Goal: Transaction & Acquisition: Purchase product/service

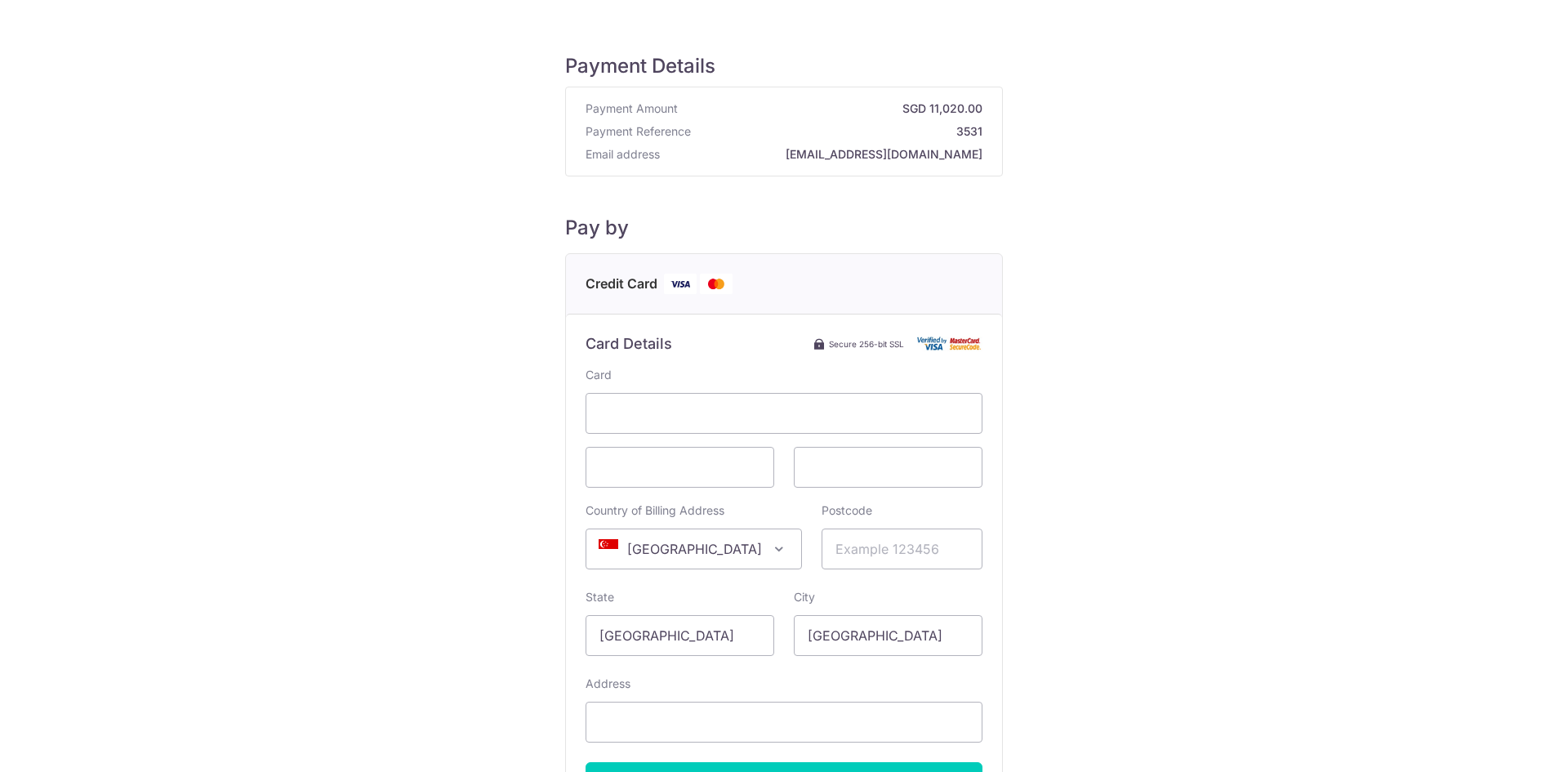
click at [770, 542] on span at bounding box center [779, 549] width 19 height 19
type input "ko"
select select "122"
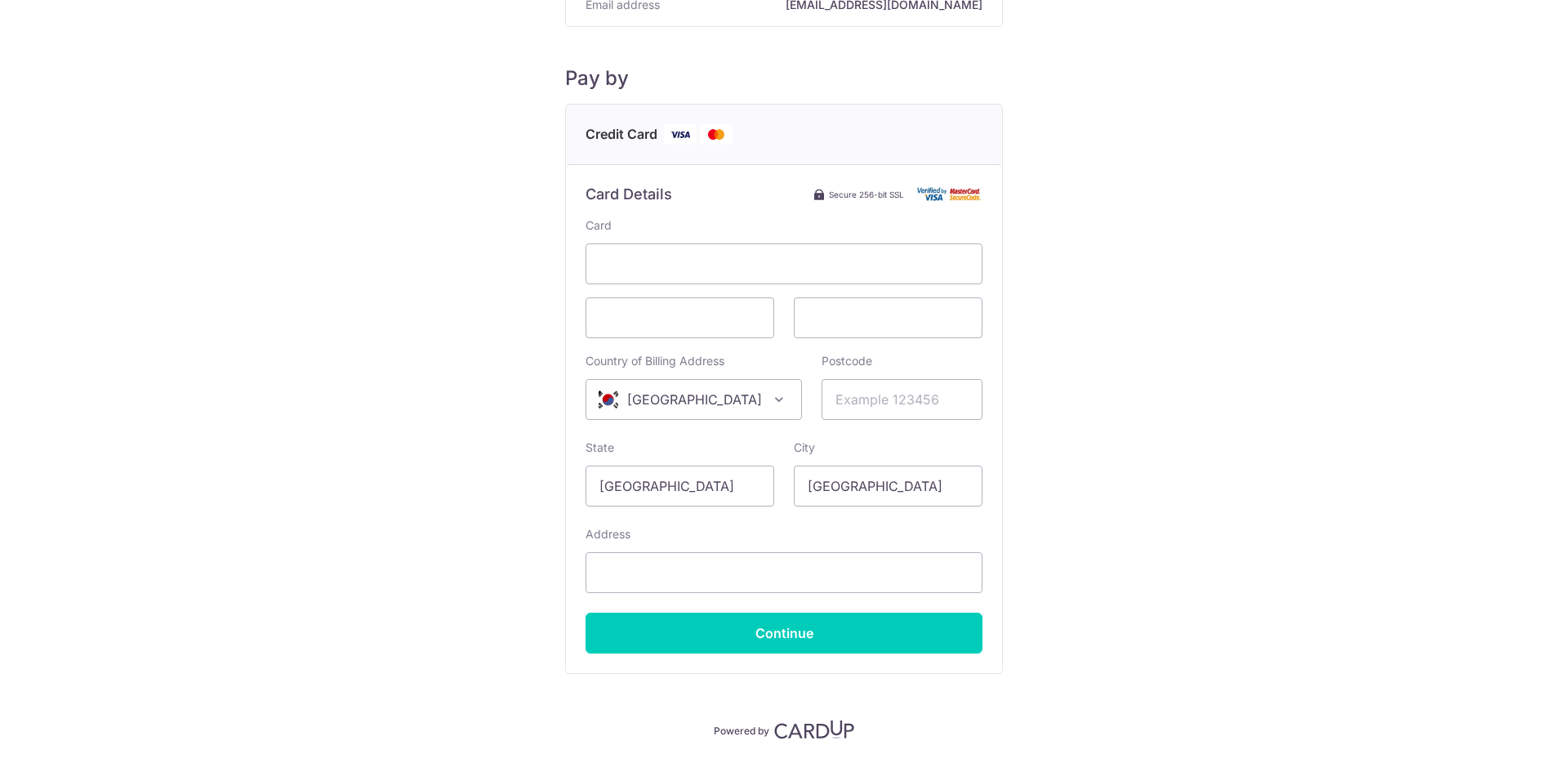
scroll to position [164, 0]
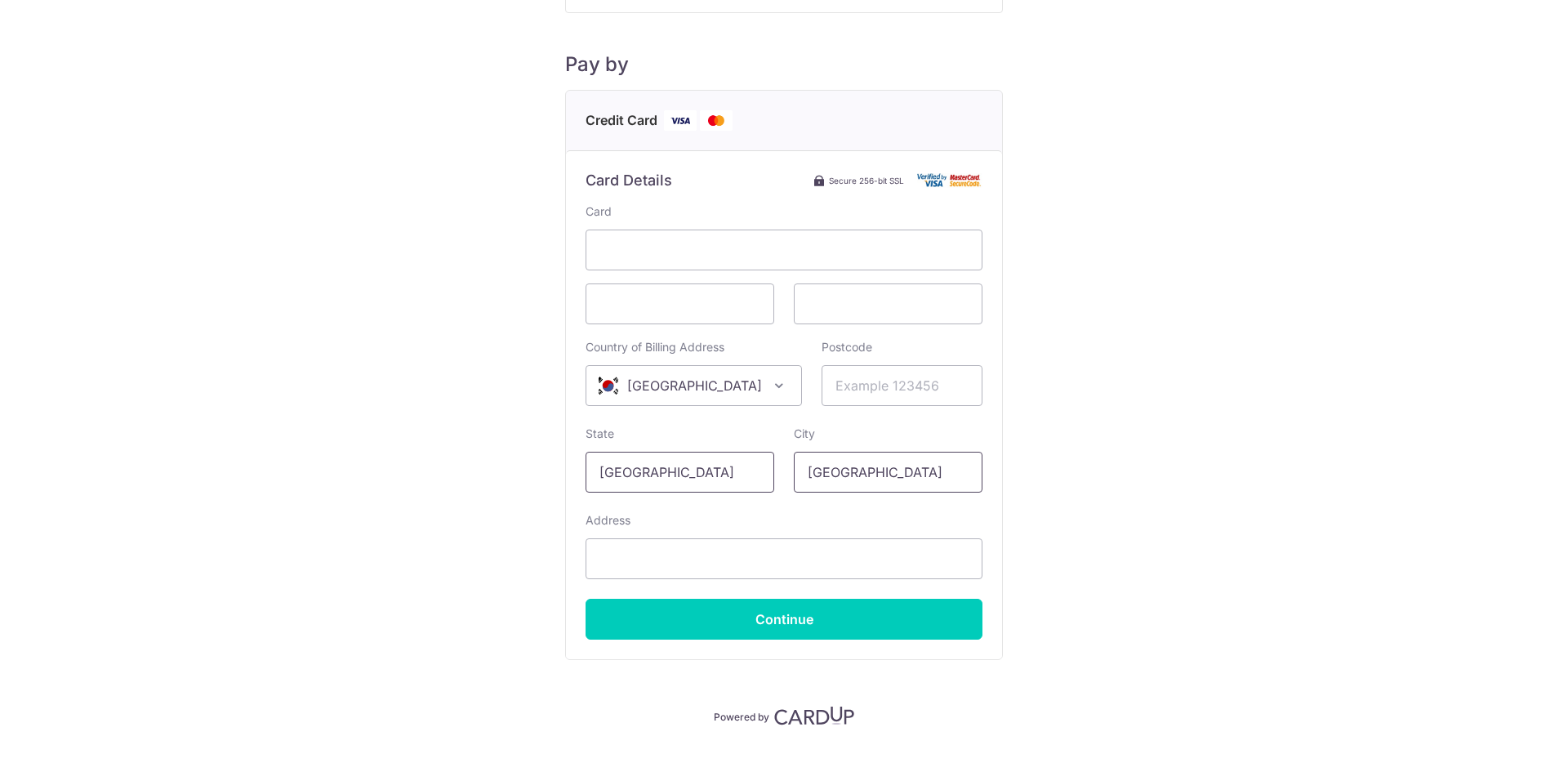
drag, startPoint x: 930, startPoint y: 480, endPoint x: 738, endPoint y: 482, distance: 192.0
click at [738, 482] on div "State [GEOGRAPHIC_DATA] City [GEOGRAPHIC_DATA]" at bounding box center [784, 460] width 416 height 67
type input "[GEOGRAPHIC_DATA]"
drag, startPoint x: 665, startPoint y: 473, endPoint x: 542, endPoint y: 482, distance: 123.3
click at [542, 482] on div "Payment Details Payment Amount SGD 11,020.00 Payment Reference 3531 Email addre…" at bounding box center [784, 294] width 1490 height 863
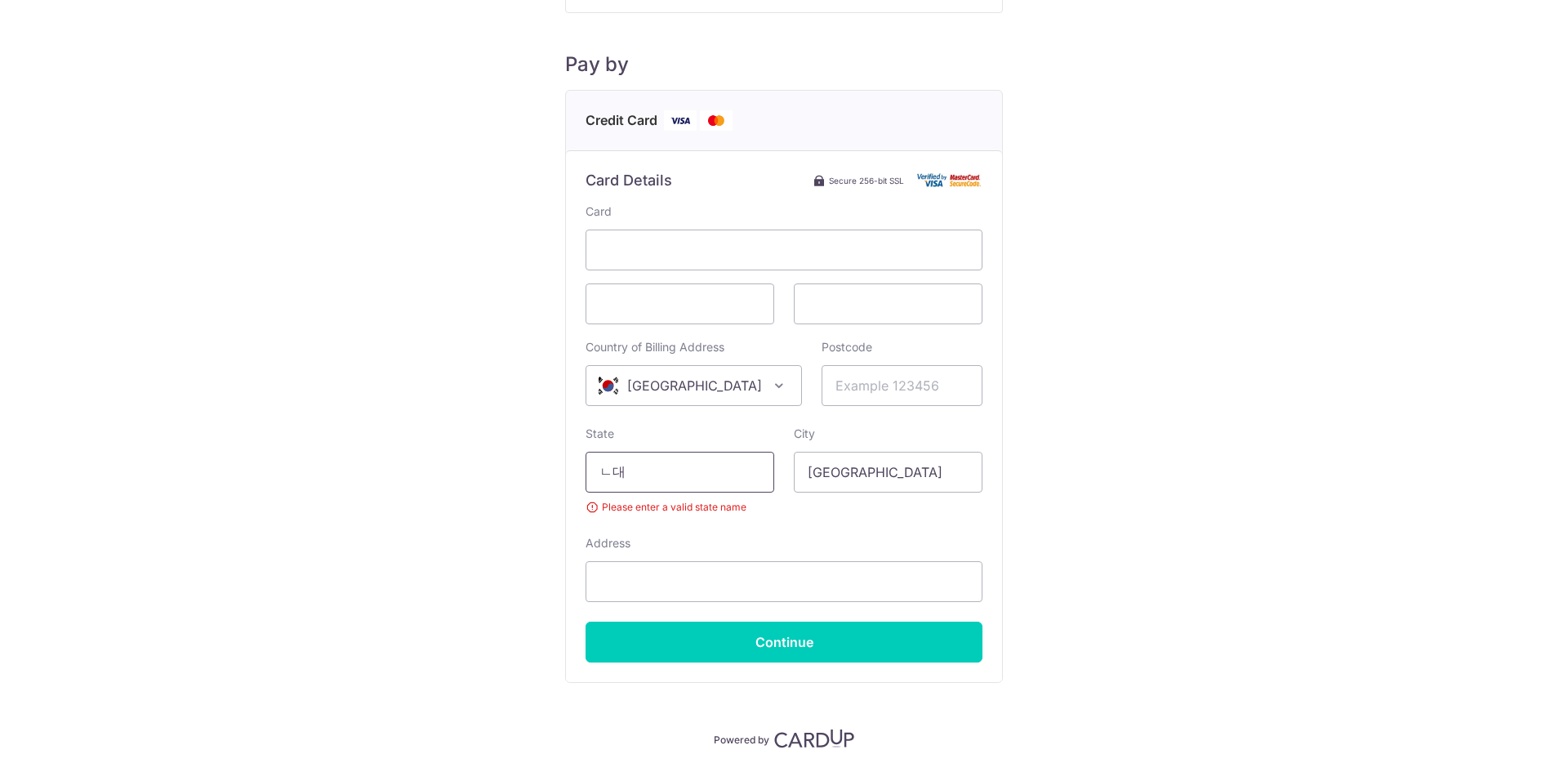
type input "ㄴ"
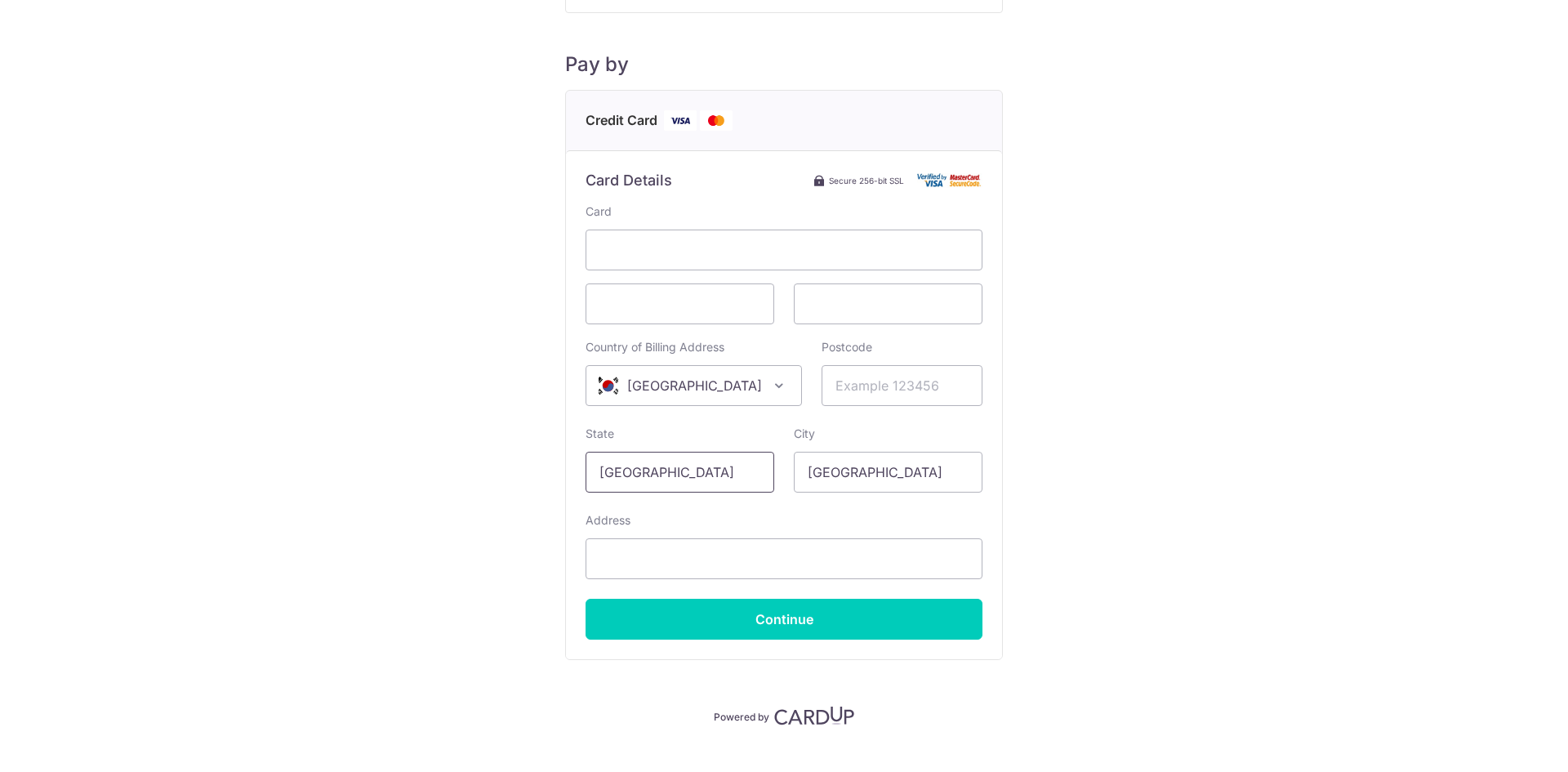
type input "[GEOGRAPHIC_DATA]"
click at [851, 391] on input "Postcode" at bounding box center [902, 385] width 161 height 41
paste input "04401"
type input "04401"
click at [598, 548] on input "Address" at bounding box center [784, 558] width 397 height 41
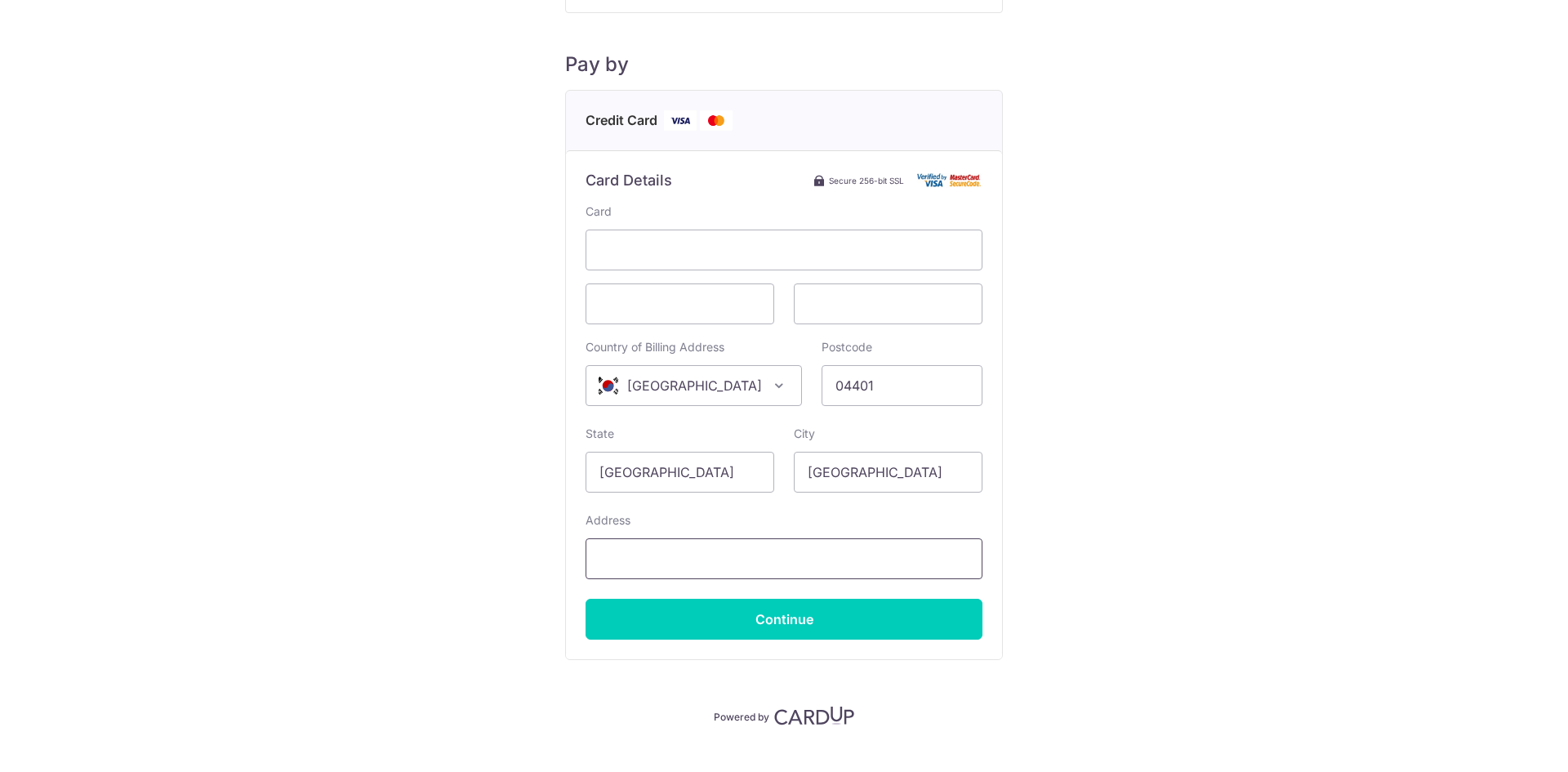
paste input "104-803, 91 [PERSON_NAME], [PERSON_NAME]"
type input "104-803, 91 [PERSON_NAME], [PERSON_NAME]"
click at [515, 555] on div "Payment Details Payment Amount SGD 11,020.00 Payment Reference 3531 Email addre…" at bounding box center [784, 294] width 1490 height 863
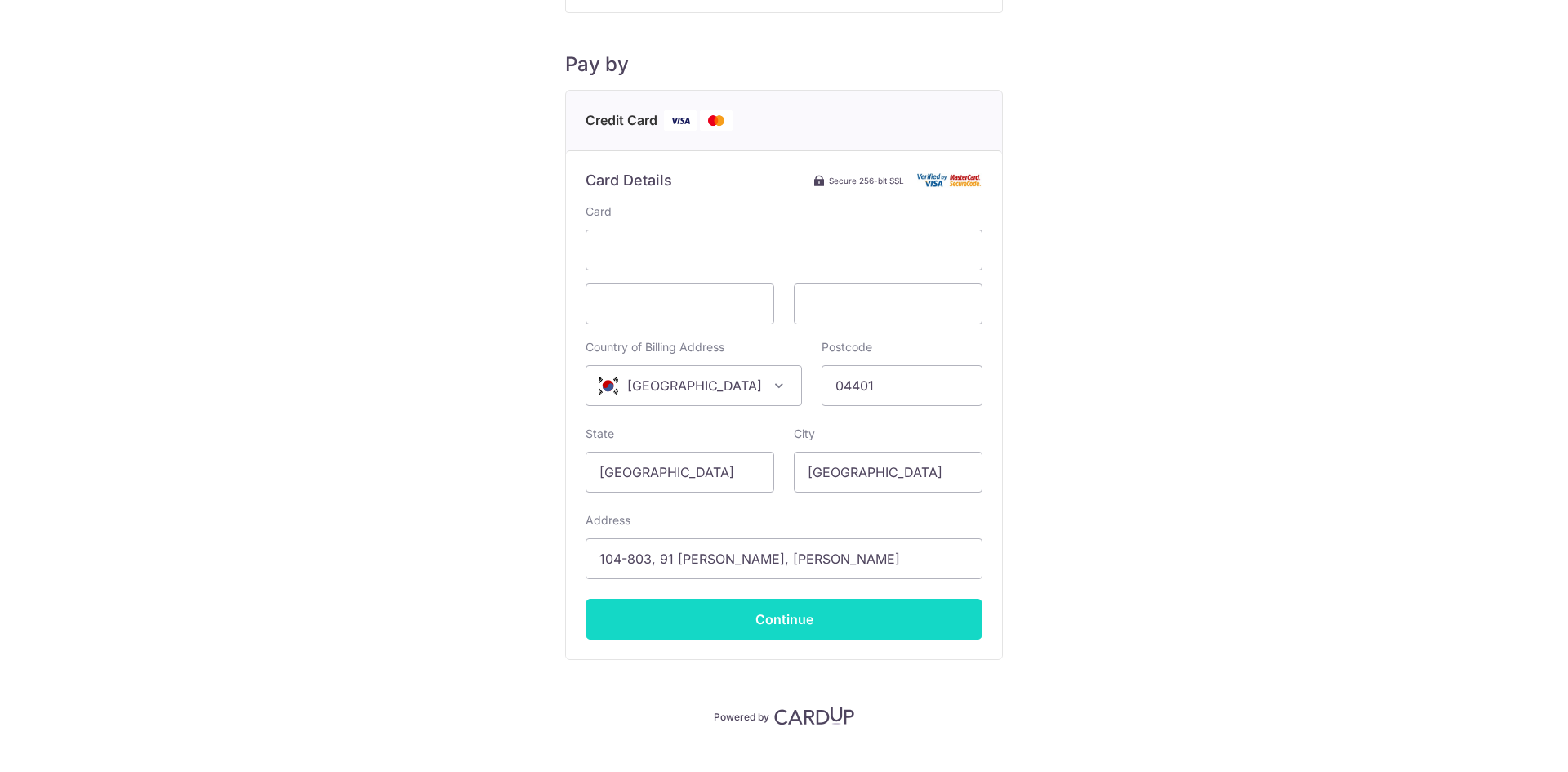
click at [756, 626] on input "Continue" at bounding box center [784, 619] width 397 height 41
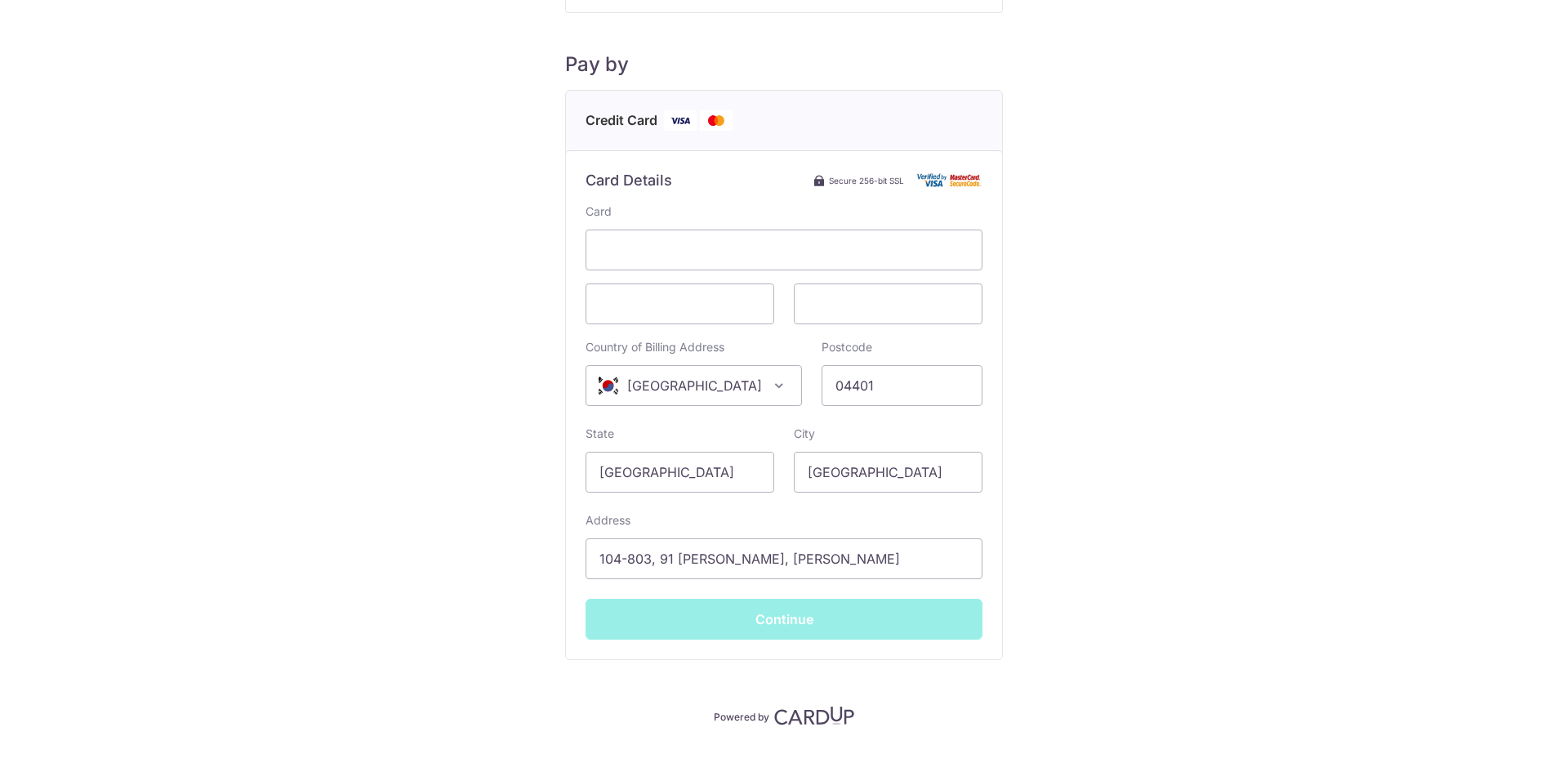
type input "**** 4413"
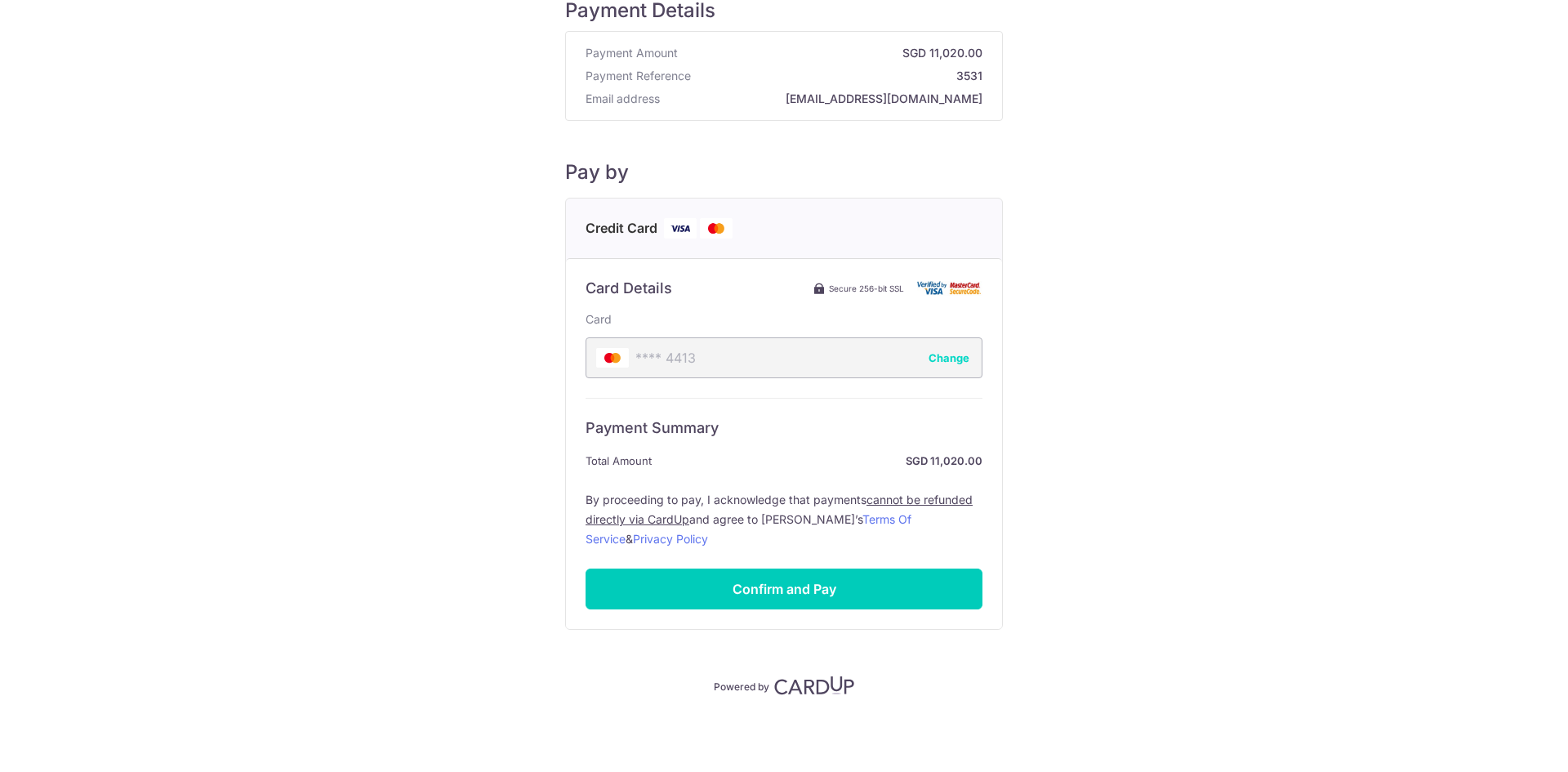
scroll to position [0, 0]
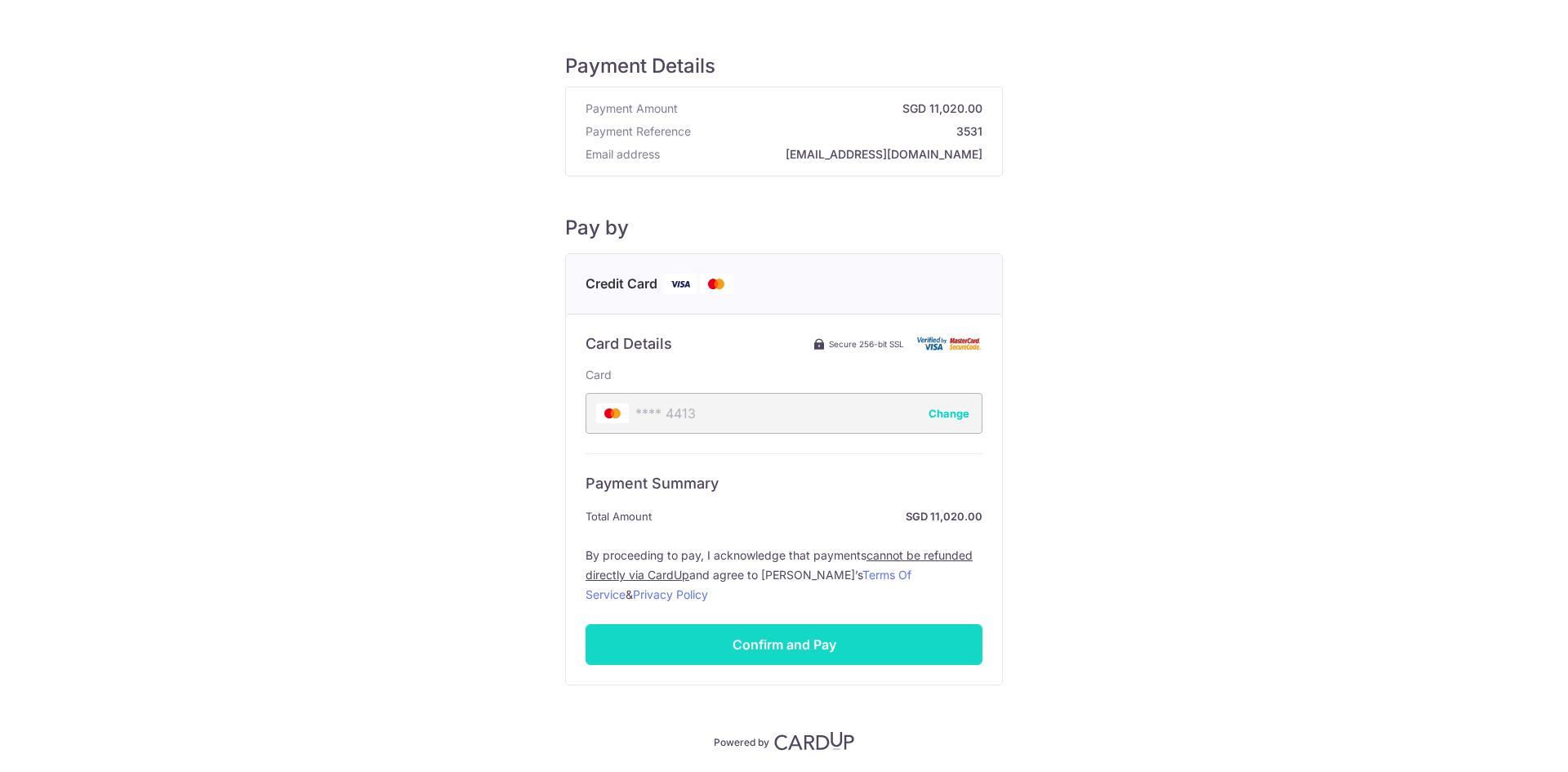
click at [850, 643] on input "Confirm and Pay" at bounding box center [784, 645] width 397 height 41
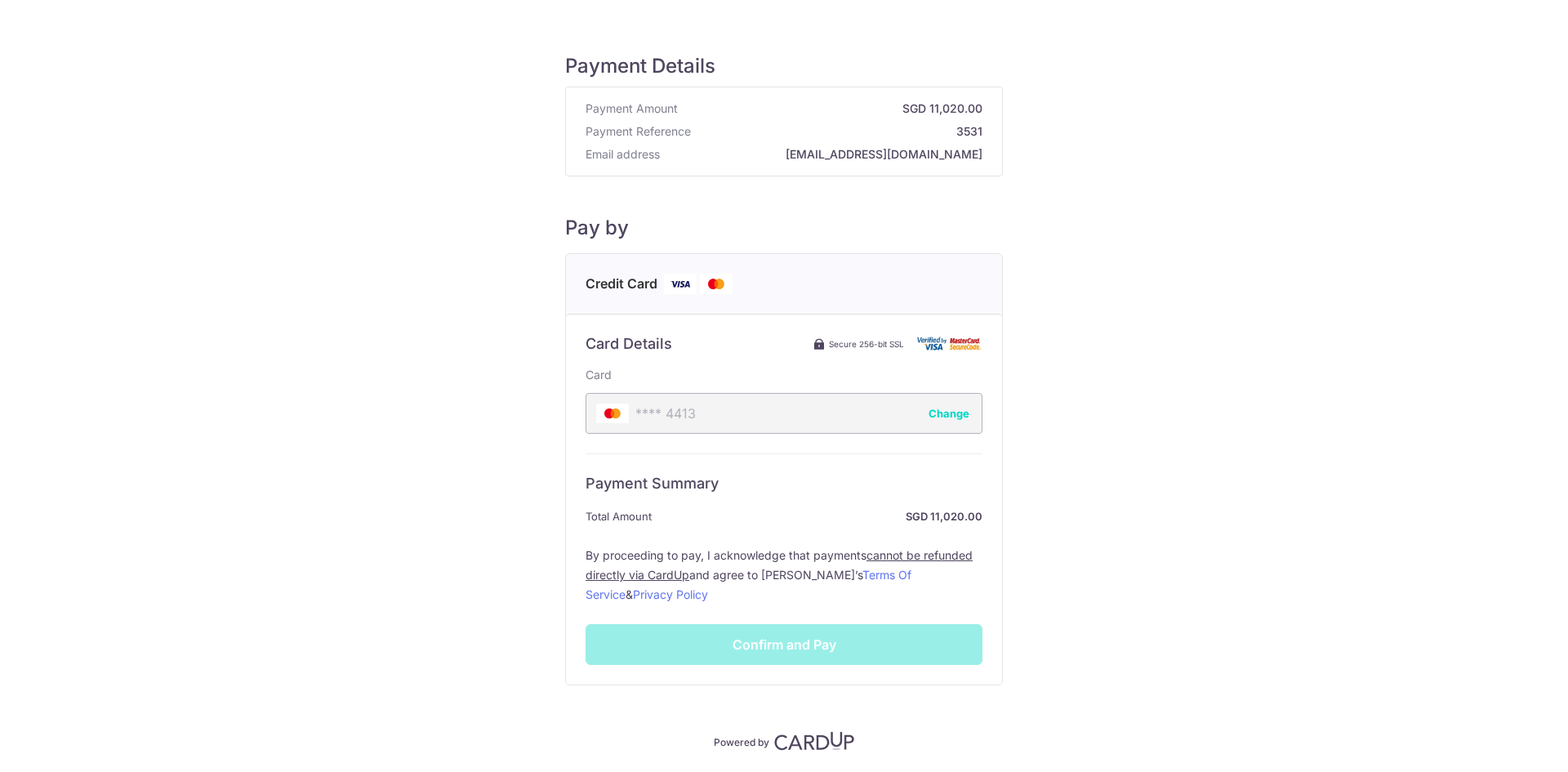
scroll to position [56, 0]
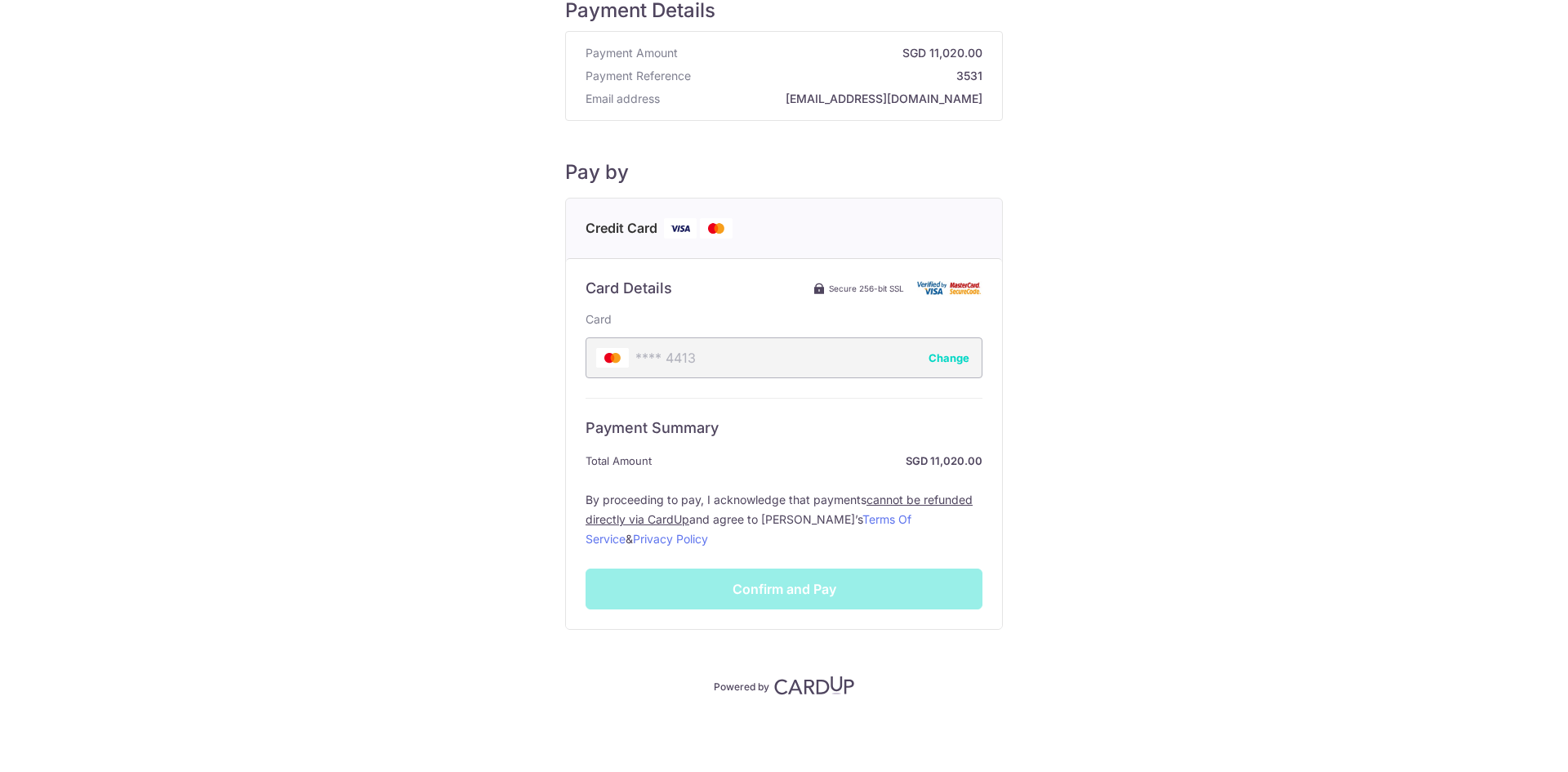
click at [815, 587] on div "Payment Summary Total Amount SGD 11,020.00 By proceeding to pay, I acknowledge …" at bounding box center [784, 504] width 397 height 212
